Goal: Task Accomplishment & Management: Complete application form

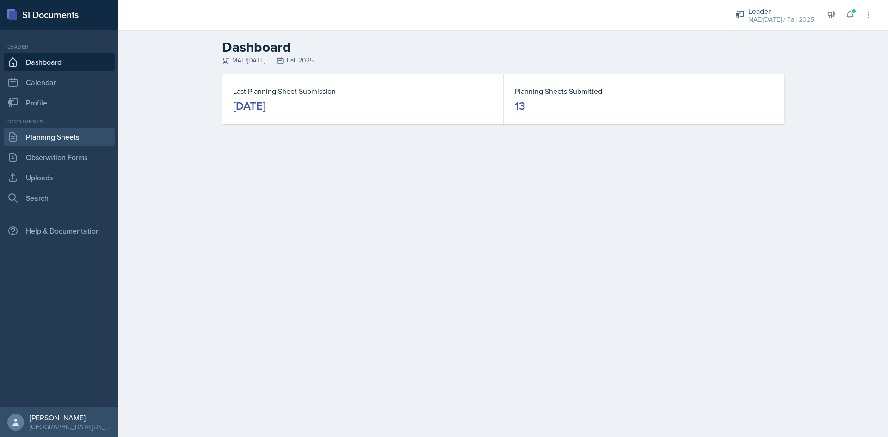
click at [74, 138] on link "Planning Sheets" at bounding box center [59, 137] width 111 height 18
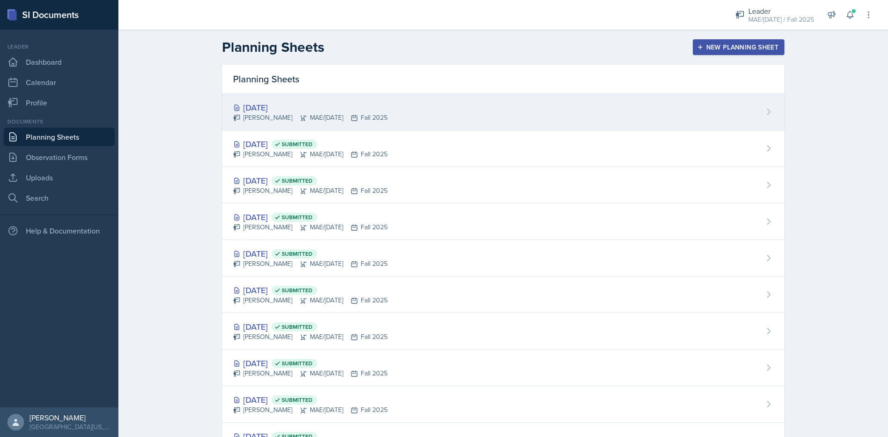
click at [264, 110] on div "[DATE]" at bounding box center [310, 107] width 154 height 12
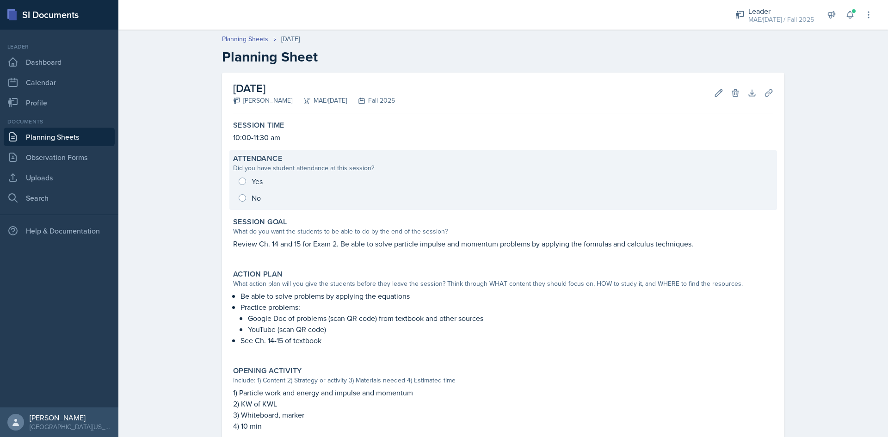
click at [240, 183] on div "Yes No" at bounding box center [503, 189] width 540 height 33
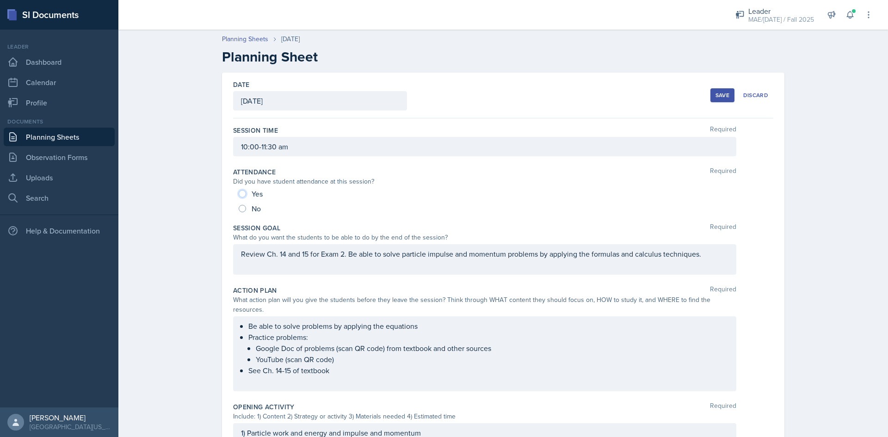
click at [239, 197] on input "Yes" at bounding box center [242, 193] width 7 height 7
radio input "true"
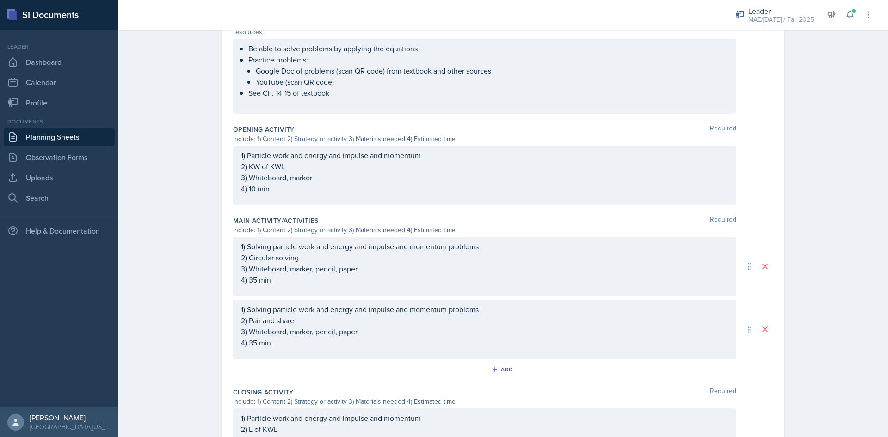
scroll to position [396, 0]
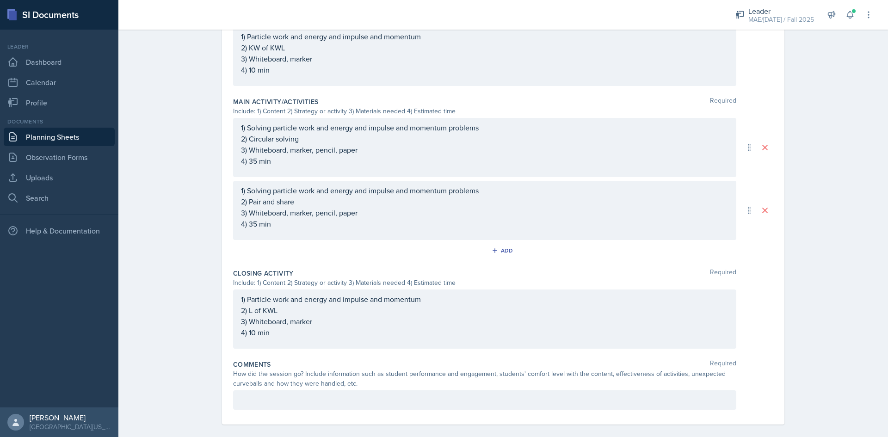
click at [255, 394] on p at bounding box center [484, 399] width 487 height 11
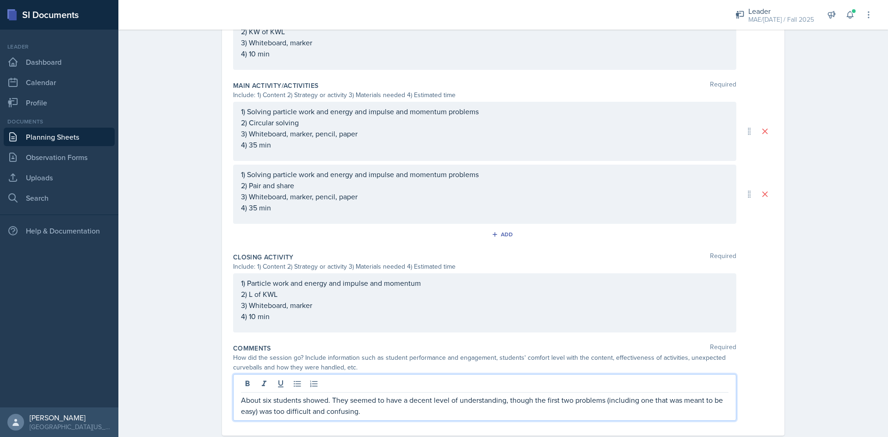
click at [275, 400] on p "About six students showed. They seemed to have a decent level of understanding,…" at bounding box center [484, 405] width 487 height 22
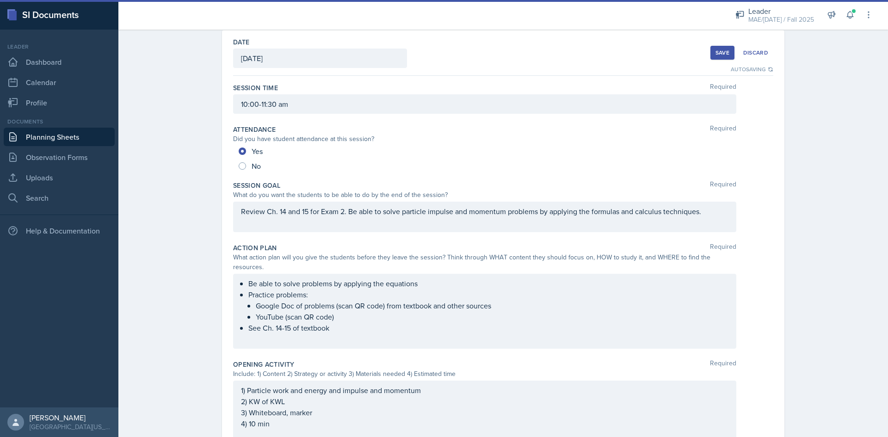
scroll to position [0, 0]
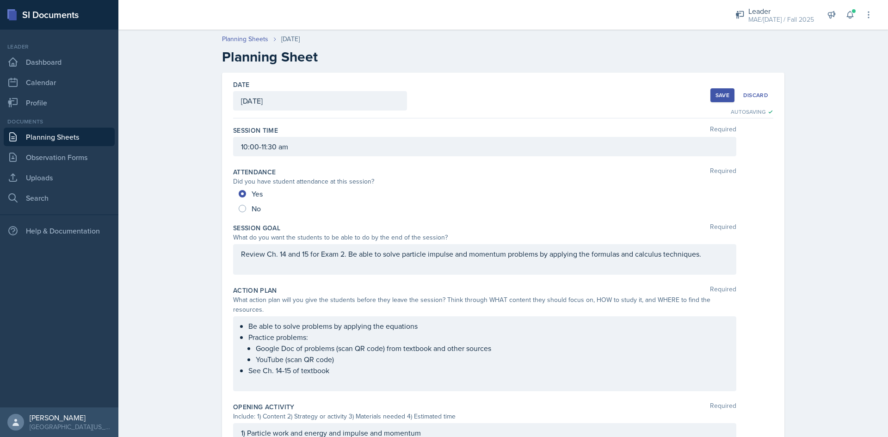
click at [711, 98] on button "Save" at bounding box center [722, 95] width 24 height 14
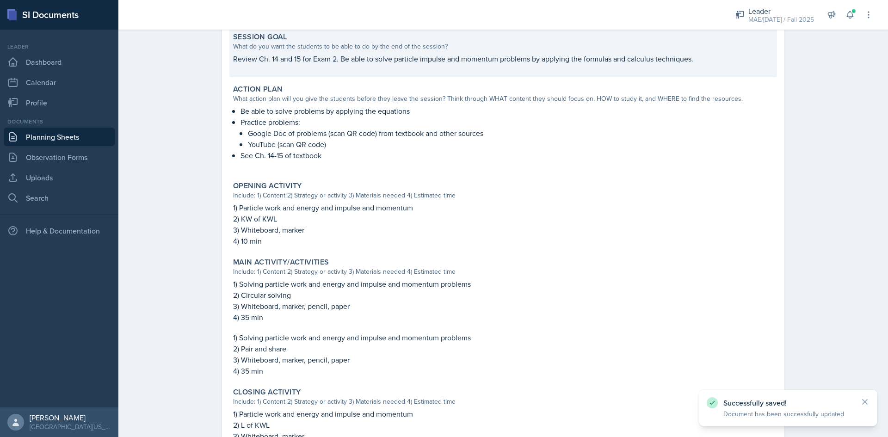
scroll to position [339, 0]
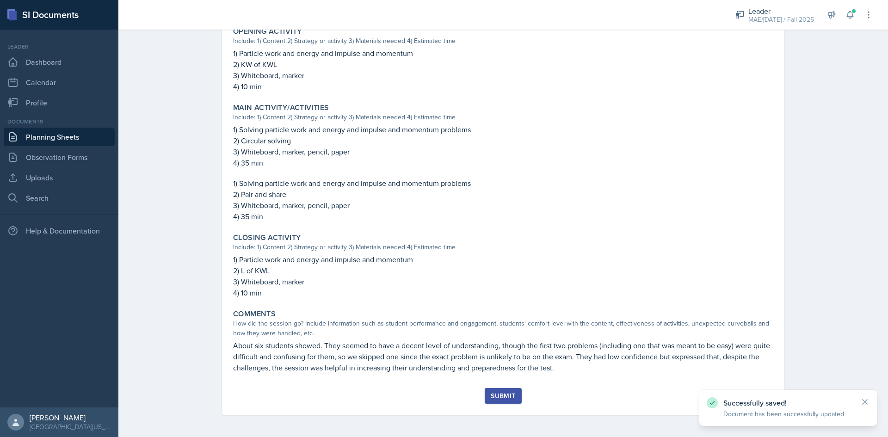
click at [499, 390] on button "Submit" at bounding box center [503, 396] width 37 height 16
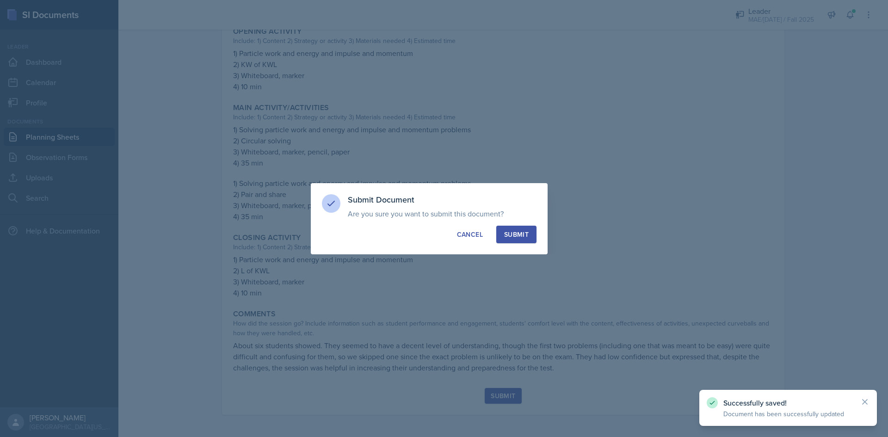
click at [517, 234] on div "Submit" at bounding box center [516, 234] width 25 height 9
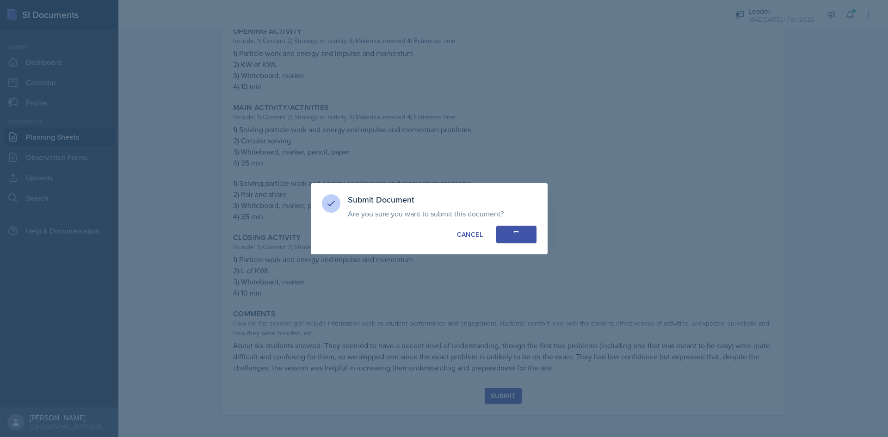
radio input "true"
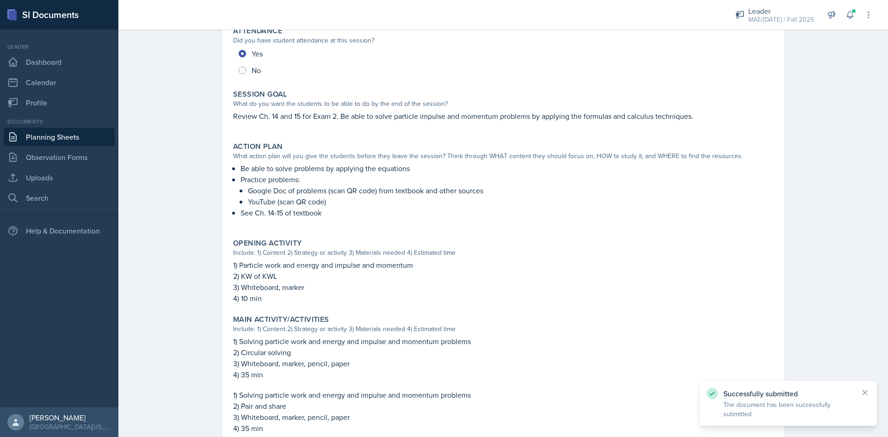
scroll to position [0, 0]
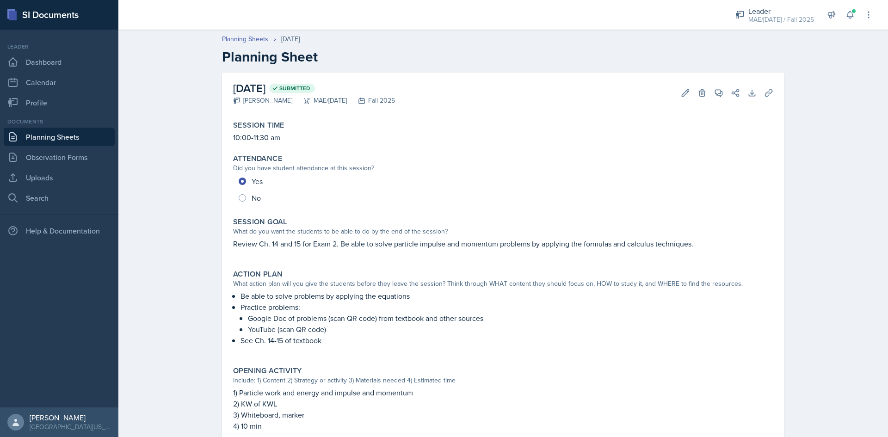
click at [83, 135] on link "Planning Sheets" at bounding box center [59, 137] width 111 height 18
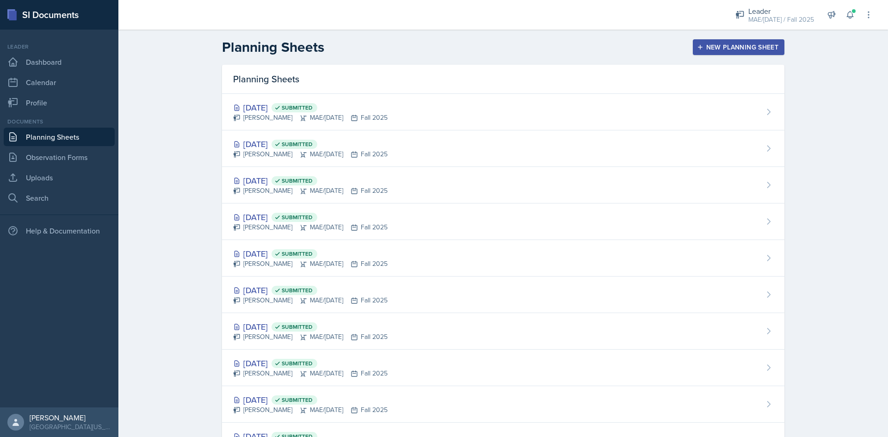
click at [714, 51] on div "New Planning Sheet" at bounding box center [739, 46] width 80 height 7
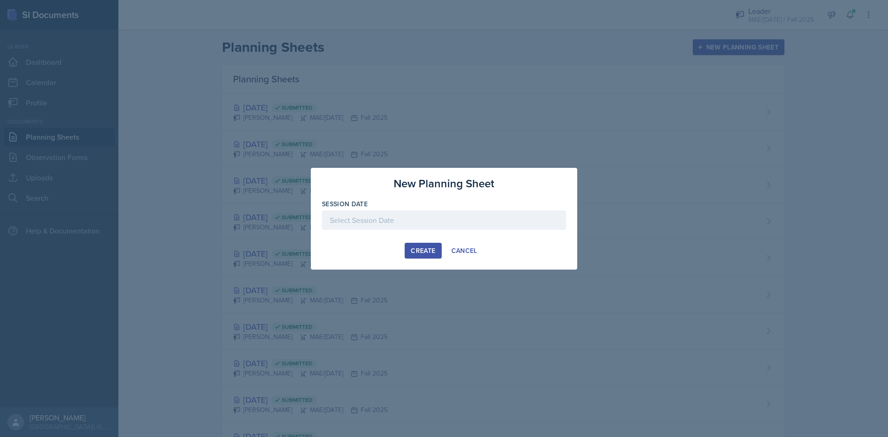
click at [450, 217] on div at bounding box center [444, 219] width 244 height 19
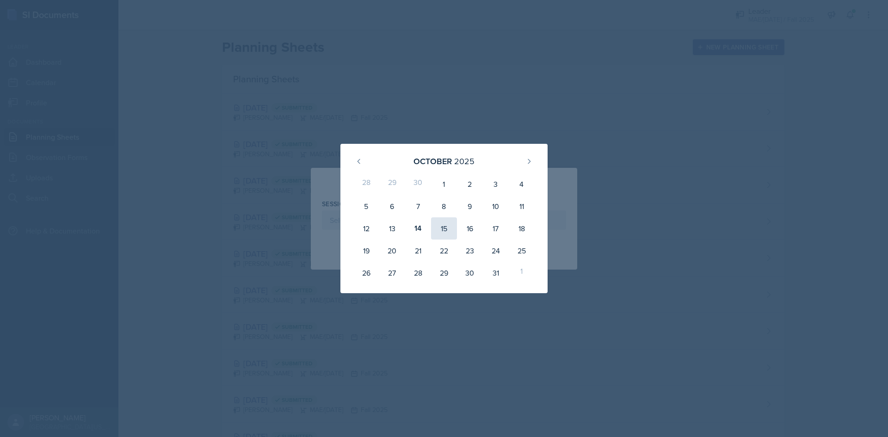
click at [437, 231] on div "15" at bounding box center [444, 228] width 26 height 22
type input "[DATE]"
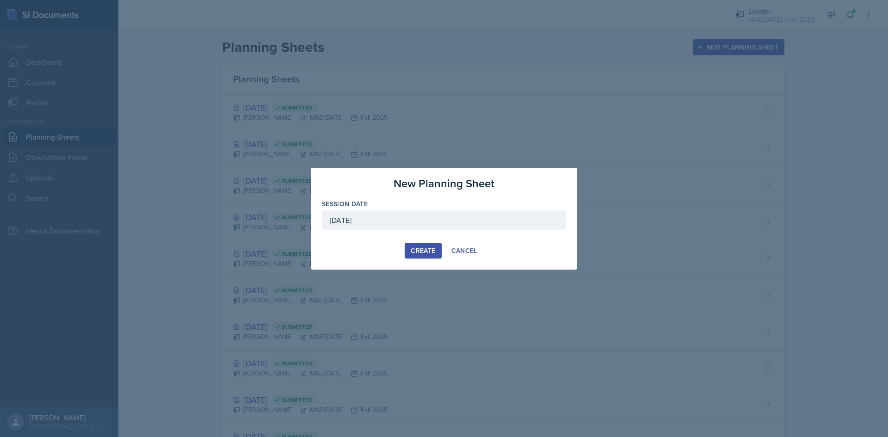
click at [413, 257] on button "Create" at bounding box center [423, 251] width 37 height 16
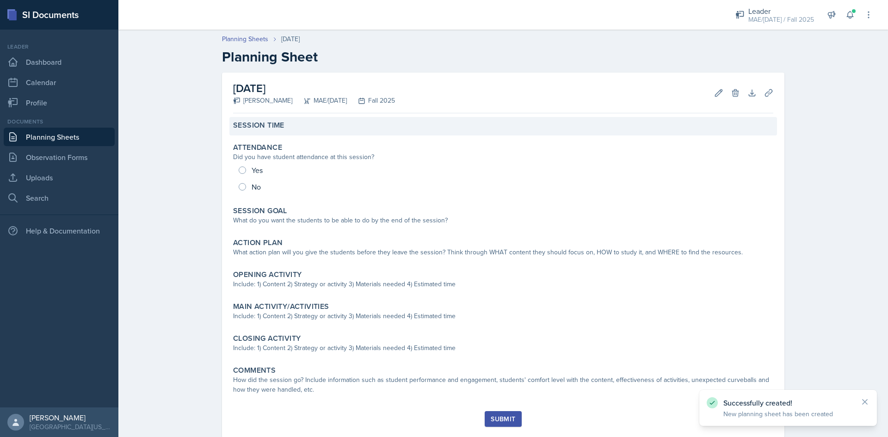
click at [269, 130] on label "Session Time" at bounding box center [258, 125] width 51 height 9
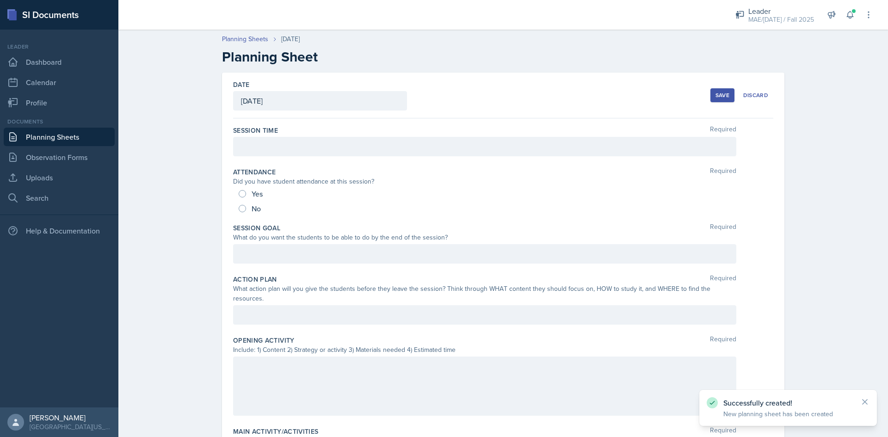
click at [272, 149] on div at bounding box center [484, 146] width 503 height 19
